Goal: Information Seeking & Learning: Understand process/instructions

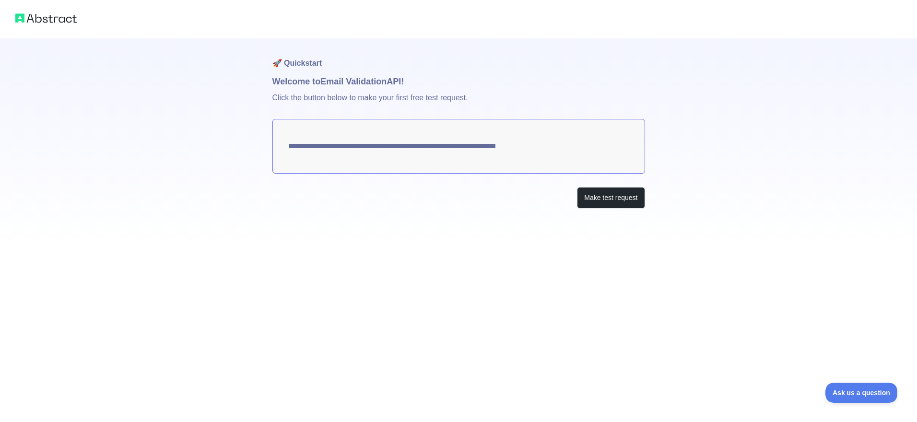
click at [294, 150] on textarea "**********" at bounding box center [458, 146] width 373 height 55
click at [563, 151] on textarea "**********" at bounding box center [458, 146] width 373 height 55
click at [624, 199] on button "Make test request" at bounding box center [611, 198] width 68 height 22
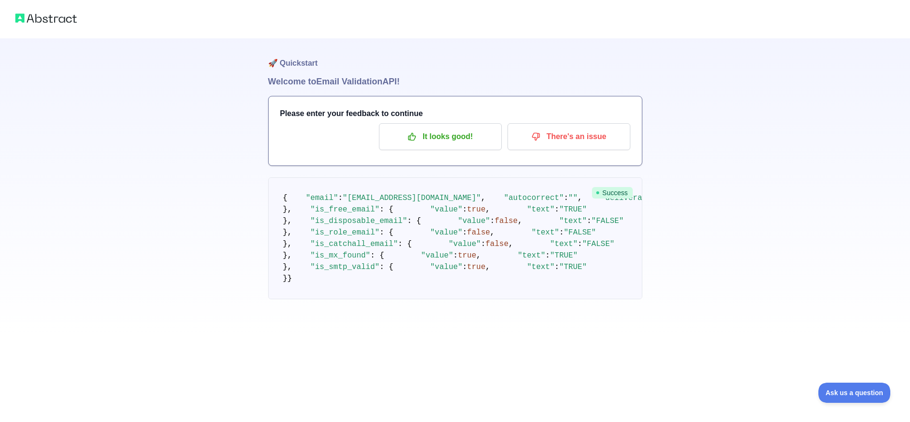
click at [364, 215] on pre "{ "email" : "[EMAIL_ADDRESS][DOMAIN_NAME]" , "autocorrect" : "" , "deliverabili…" at bounding box center [455, 238] width 374 height 122
click at [434, 299] on pre "{ "email" : "[EMAIL_ADDRESS][DOMAIN_NAME]" , "autocorrect" : "" , "deliverabili…" at bounding box center [455, 238] width 374 height 122
click at [453, 148] on button "It looks good!" at bounding box center [440, 136] width 123 height 27
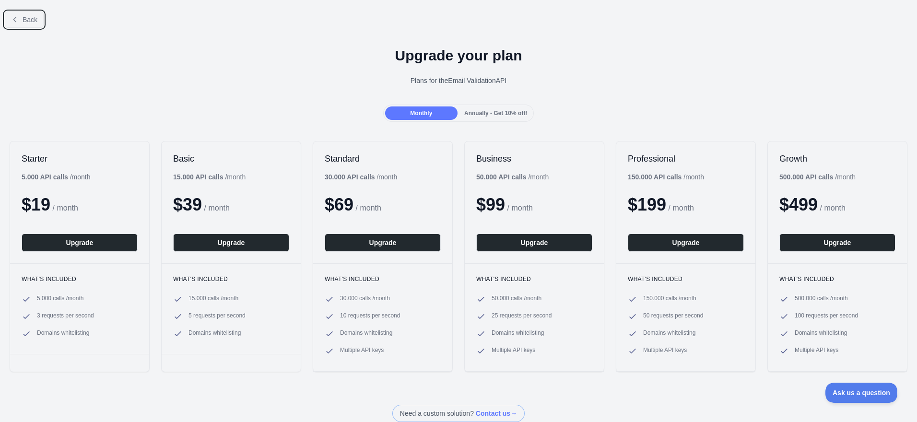
click at [26, 18] on span "Back" at bounding box center [30, 20] width 15 height 8
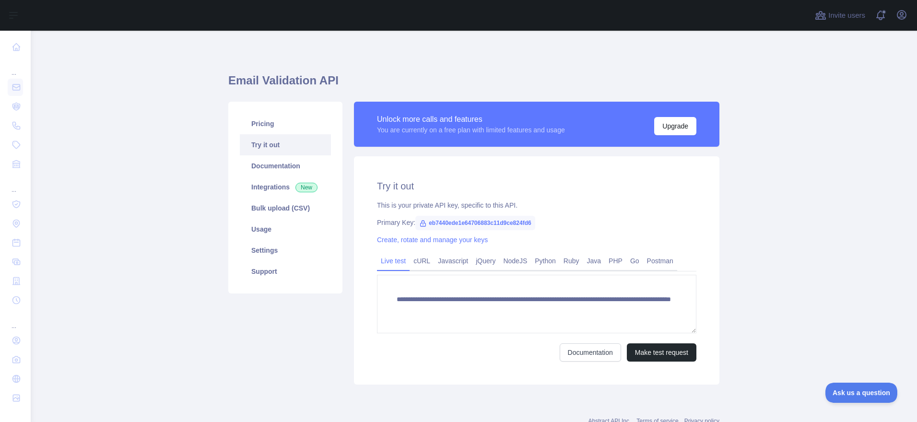
click at [487, 224] on span "eb7440ede1e64706883c11d9ce824fd6" at bounding box center [475, 223] width 120 height 14
click at [416, 259] on link "cURL" at bounding box center [422, 260] width 24 height 15
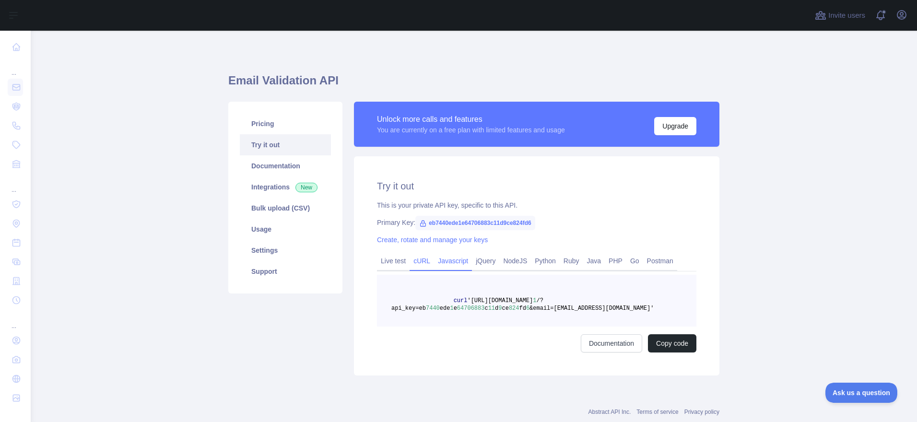
click at [437, 256] on link "Javascript" at bounding box center [453, 260] width 38 height 15
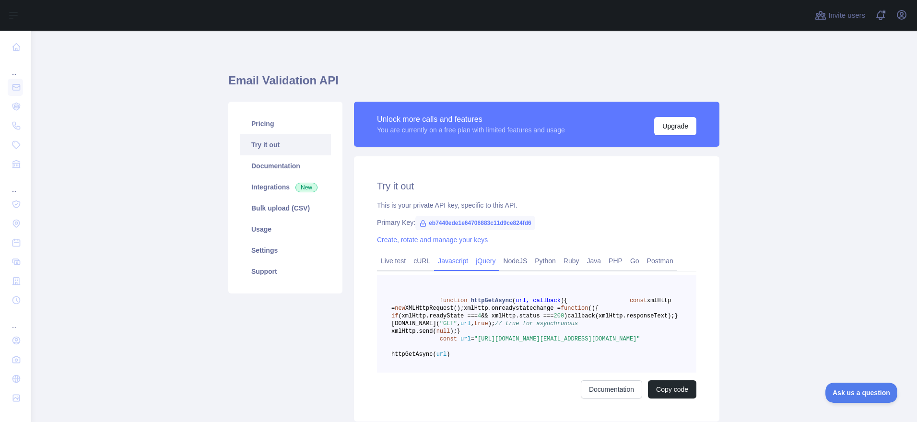
click at [472, 259] on link "jQuery" at bounding box center [485, 260] width 27 height 15
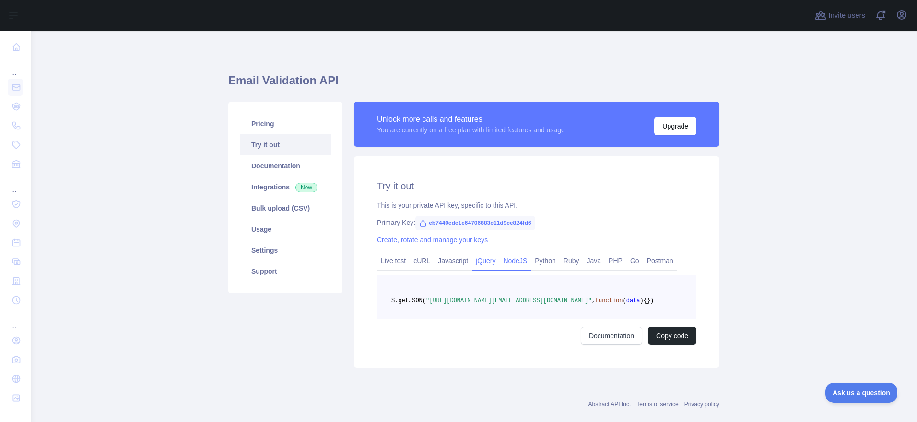
click at [499, 258] on link "NodeJS" at bounding box center [515, 260] width 32 height 15
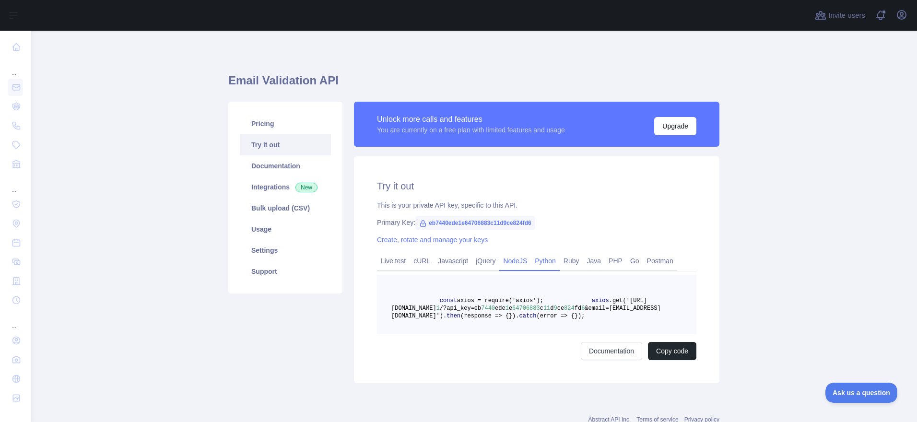
click at [537, 259] on link "Python" at bounding box center [545, 260] width 29 height 15
click at [583, 267] on link "Java" at bounding box center [594, 260] width 22 height 15
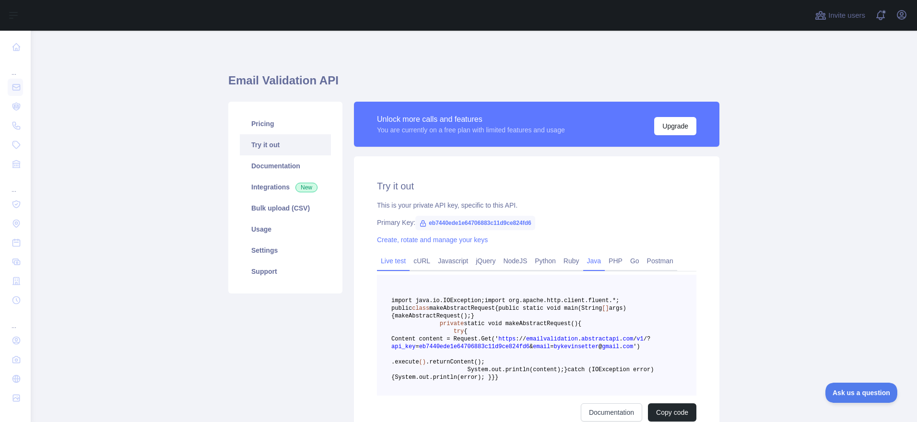
click at [378, 259] on link "Live test" at bounding box center [393, 260] width 33 height 15
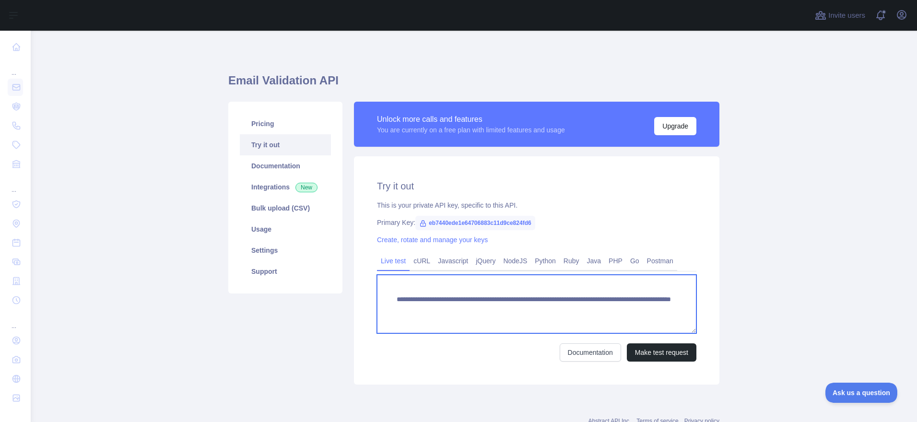
drag, startPoint x: 635, startPoint y: 307, endPoint x: 616, endPoint y: 301, distance: 19.3
click at [617, 301] on textarea "**********" at bounding box center [536, 304] width 319 height 59
click at [616, 283] on textarea "**********" at bounding box center [536, 304] width 319 height 59
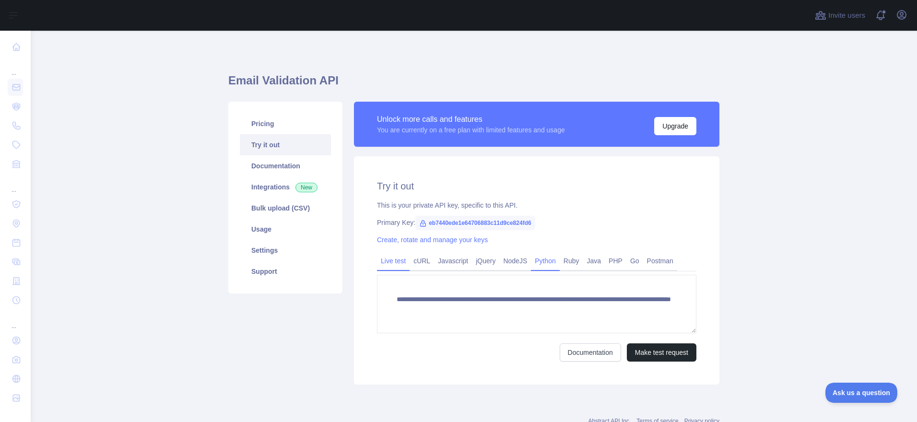
click at [531, 254] on link "Python" at bounding box center [545, 260] width 29 height 15
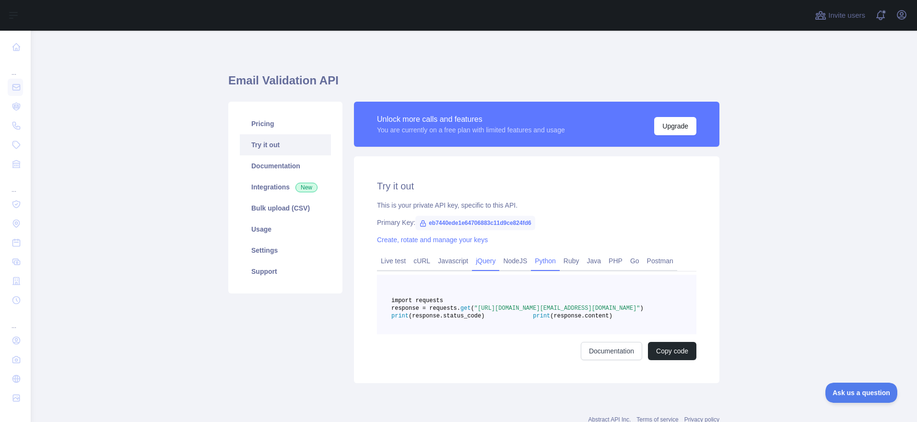
click at [474, 264] on link "jQuery" at bounding box center [485, 260] width 27 height 15
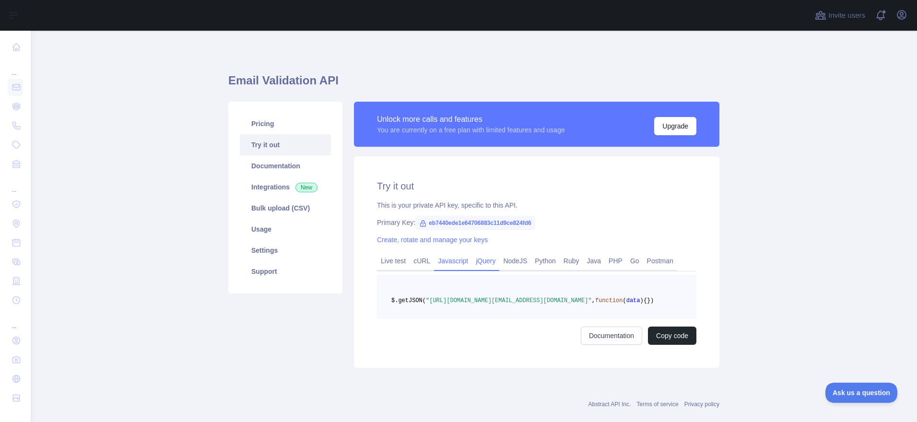
click at [455, 261] on link "Javascript" at bounding box center [453, 260] width 38 height 15
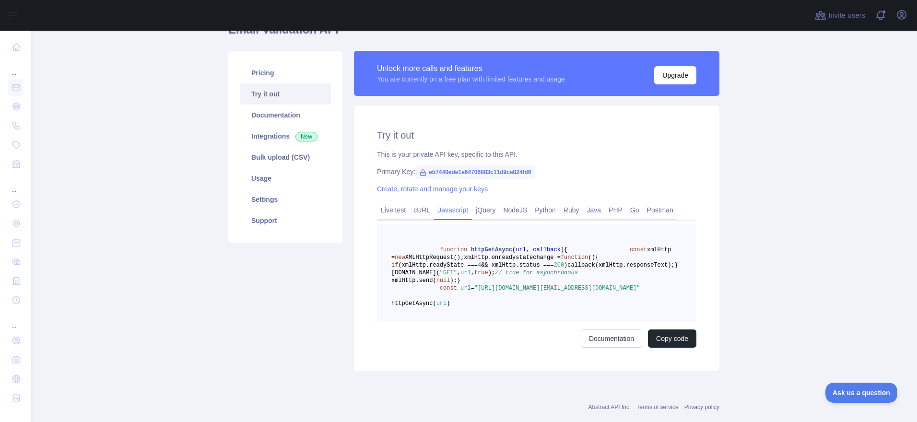
scroll to position [117, 0]
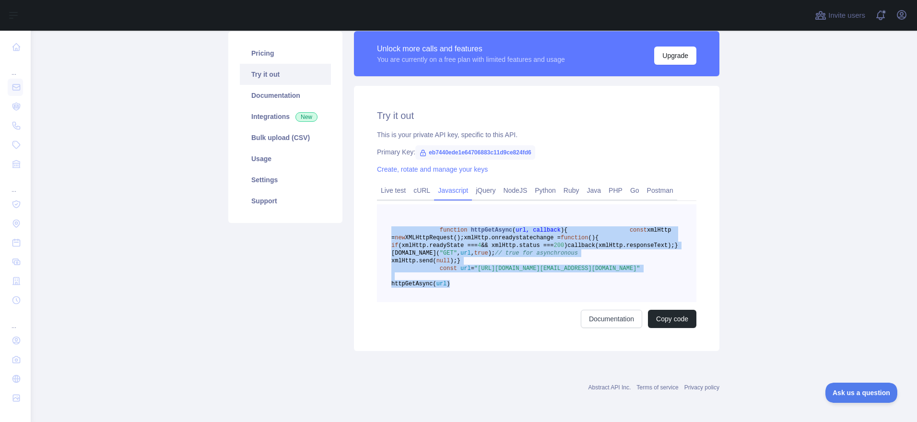
drag, startPoint x: 498, startPoint y: 291, endPoint x: 375, endPoint y: 182, distance: 164.8
click at [377, 204] on pre "function httpGetAsync ( url, callback ) { const xmlHttp = new XMLHttpRequest();…" at bounding box center [536, 253] width 319 height 98
copy code "function httpGetAsync ( url, callback ) { const xmlHttp = new XMLHttpRequest();…"
